Goal: Navigation & Orientation: Find specific page/section

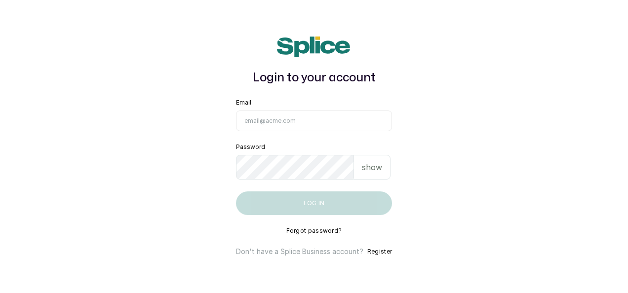
type input "maryamolawoyin21@gmail.com"
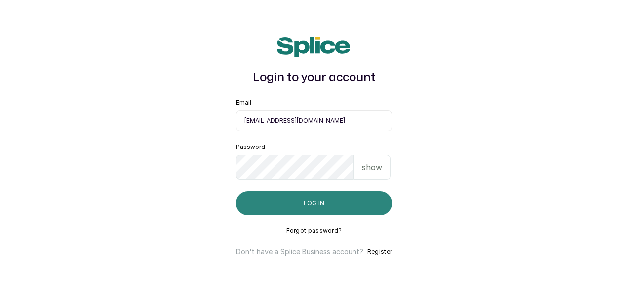
click at [304, 206] on button "Log in" at bounding box center [314, 204] width 156 height 24
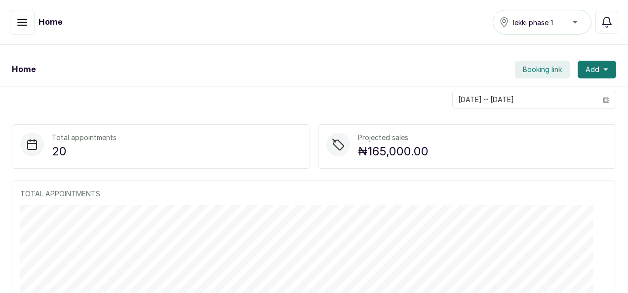
click at [20, 32] on button "button" at bounding box center [22, 22] width 25 height 25
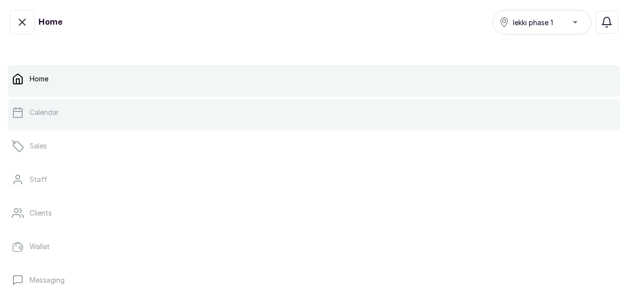
click at [59, 124] on link "Calendar" at bounding box center [314, 113] width 613 height 28
